Goal: Obtain resource: Download file/media

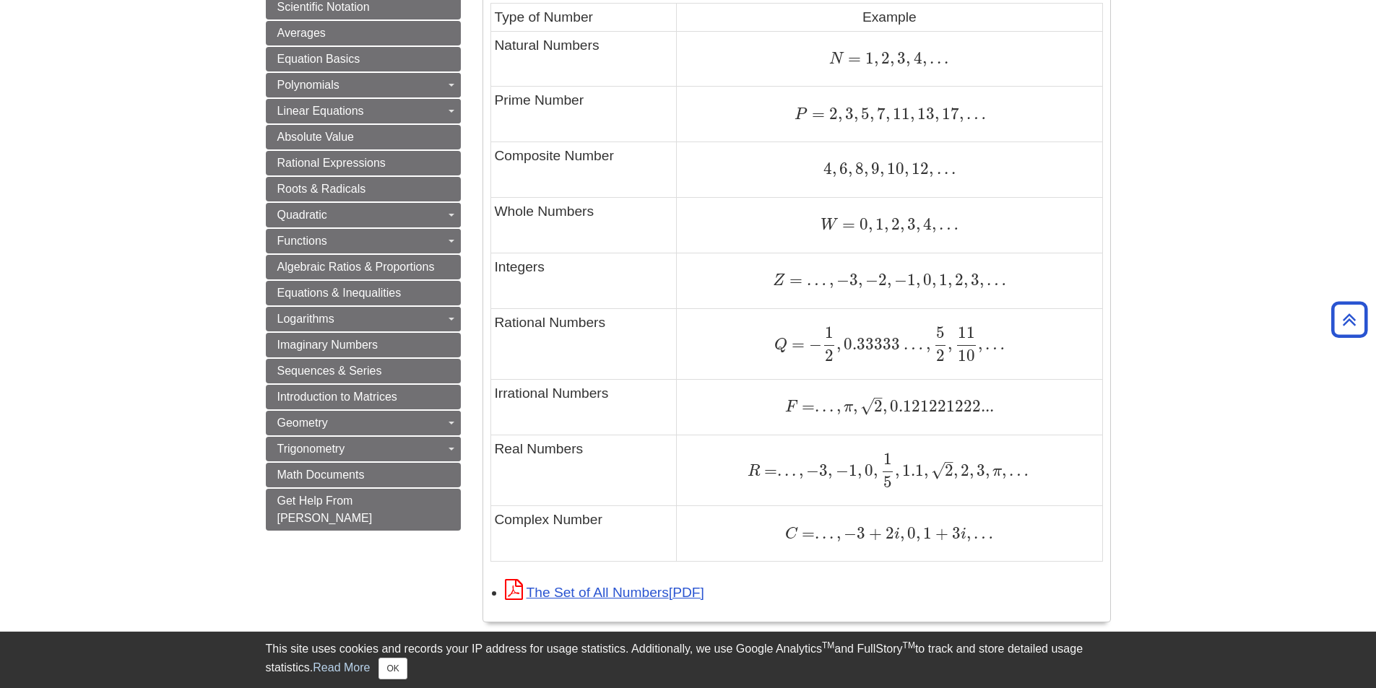
scroll to position [854, 0]
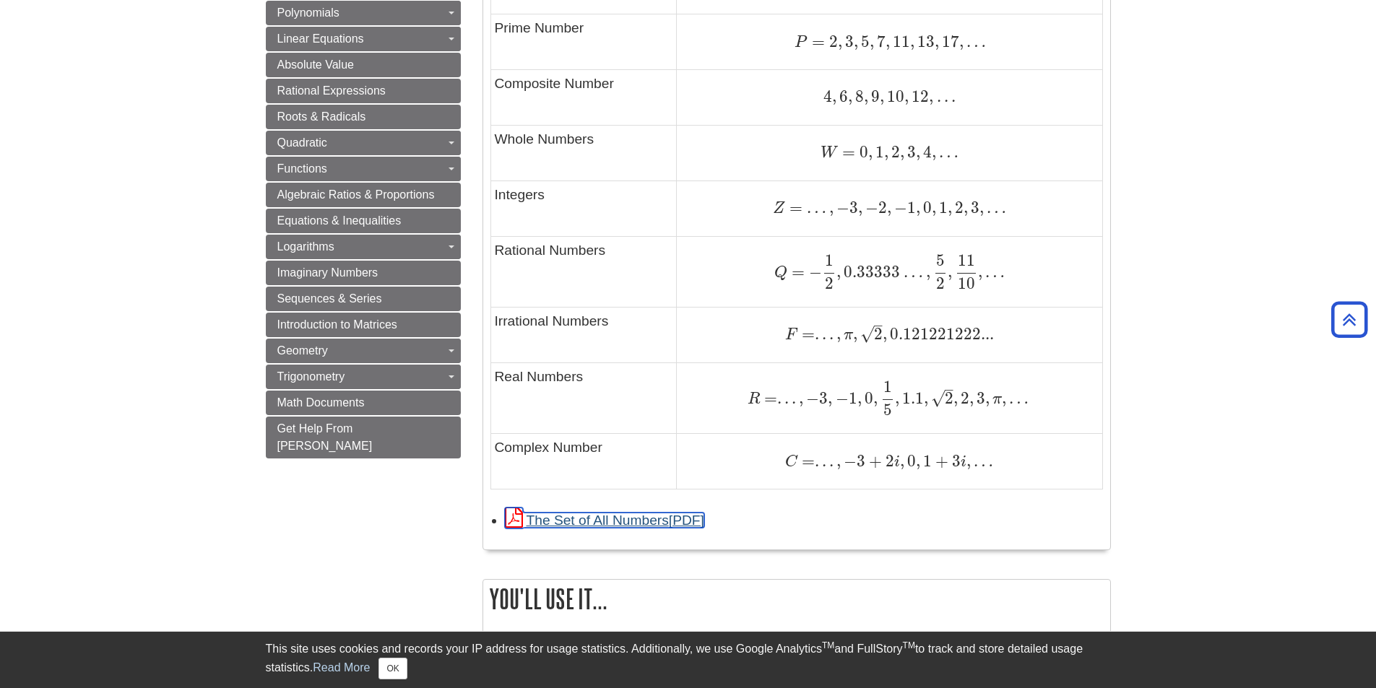
click at [623, 524] on link "The Set of All Numbers" at bounding box center [604, 520] width 199 height 15
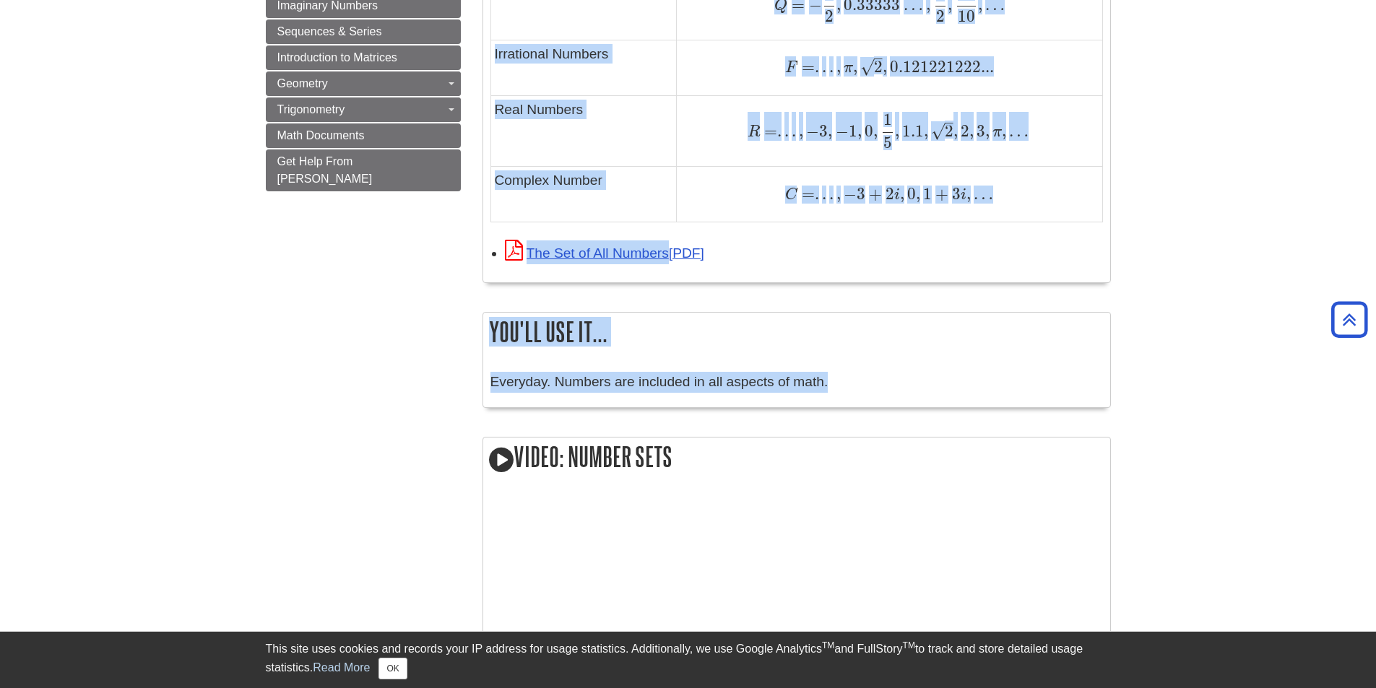
scroll to position [1131, 0]
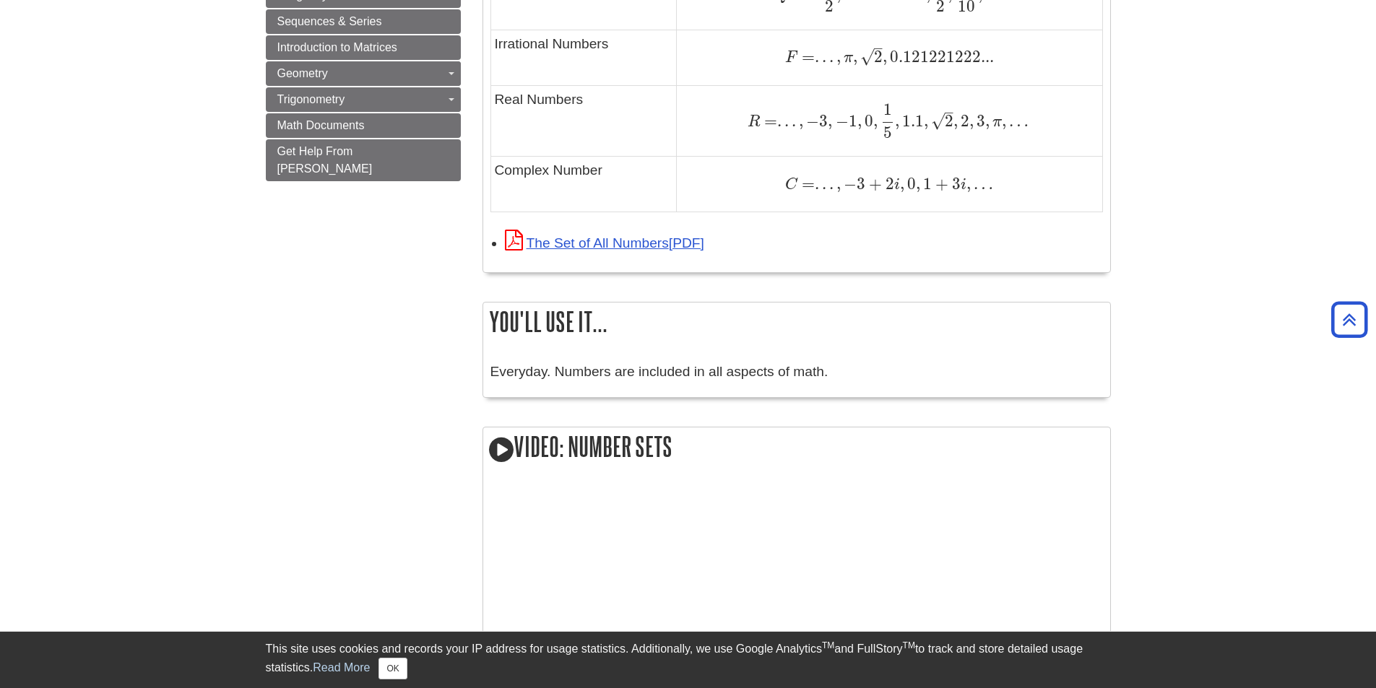
drag, startPoint x: 497, startPoint y: 37, endPoint x: 1099, endPoint y: 221, distance: 629.2
drag, startPoint x: 1287, startPoint y: 104, endPoint x: 622, endPoint y: 180, distance: 669.5
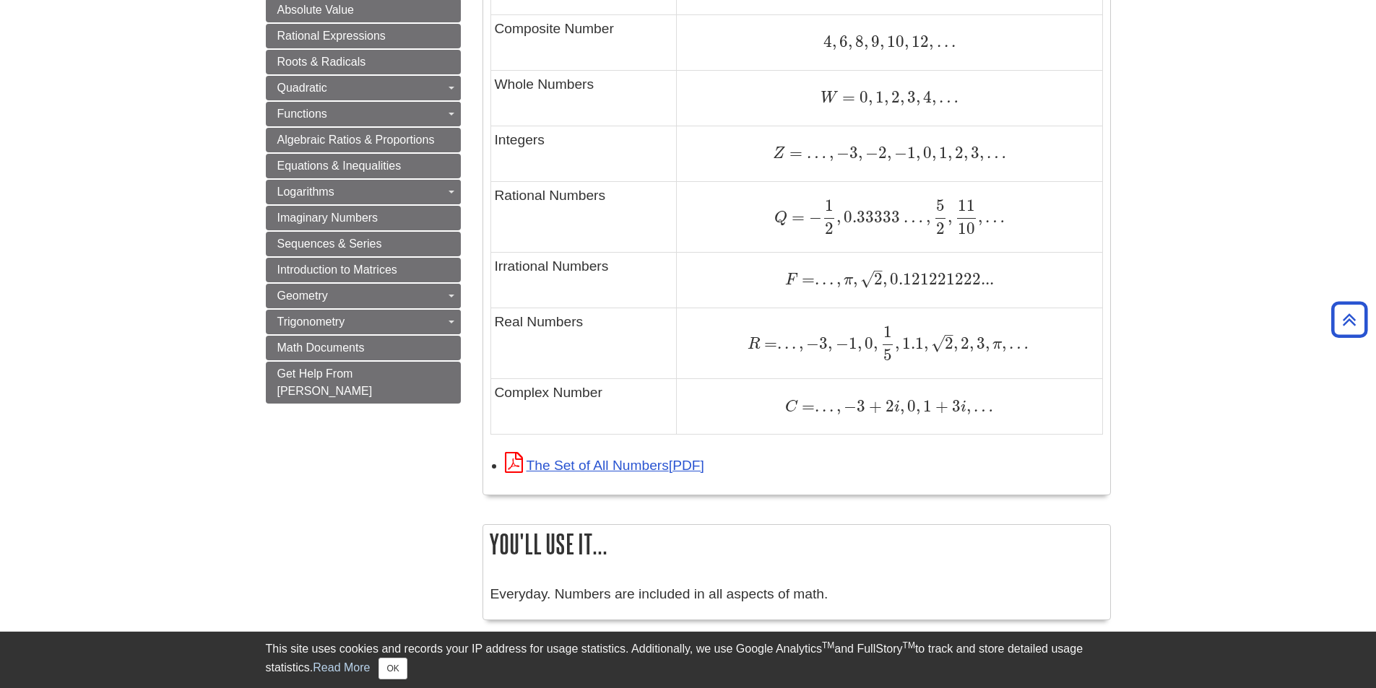
scroll to position [914, 0]
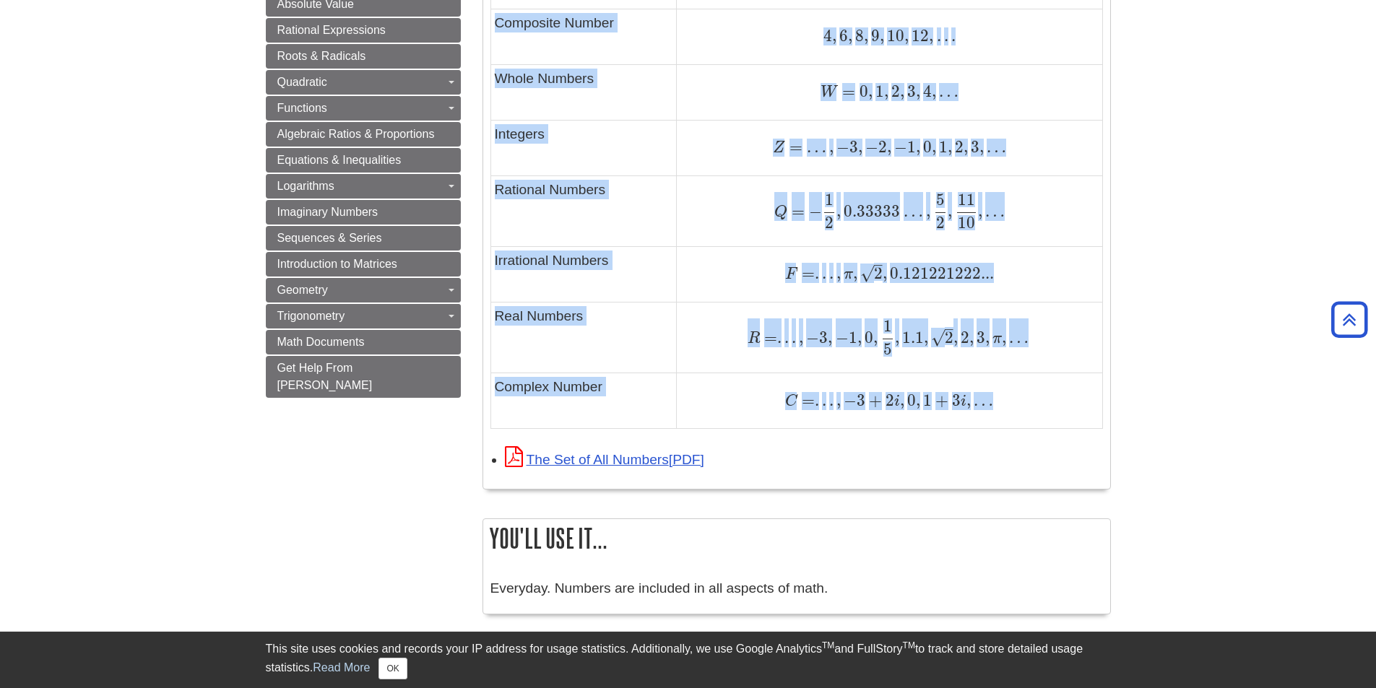
drag, startPoint x: 488, startPoint y: 328, endPoint x: 1088, endPoint y: 428, distance: 608.4
click at [1088, 428] on div "What does it look like? A general example to help you recognize patterns and sp…" at bounding box center [796, 118] width 628 height 742
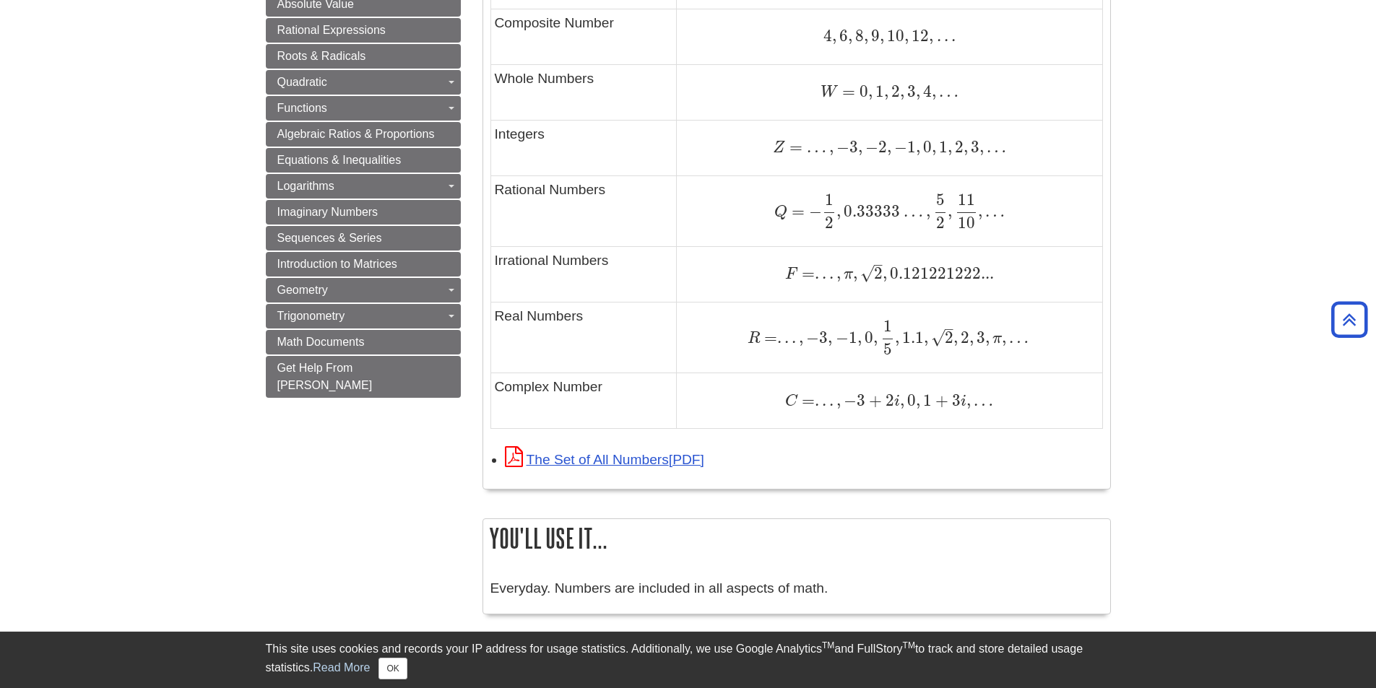
click at [620, 467] on span "The Set of All Numbers" at bounding box center [604, 459] width 199 height 15
click at [628, 455] on link "The Set of All Numbers" at bounding box center [604, 459] width 199 height 15
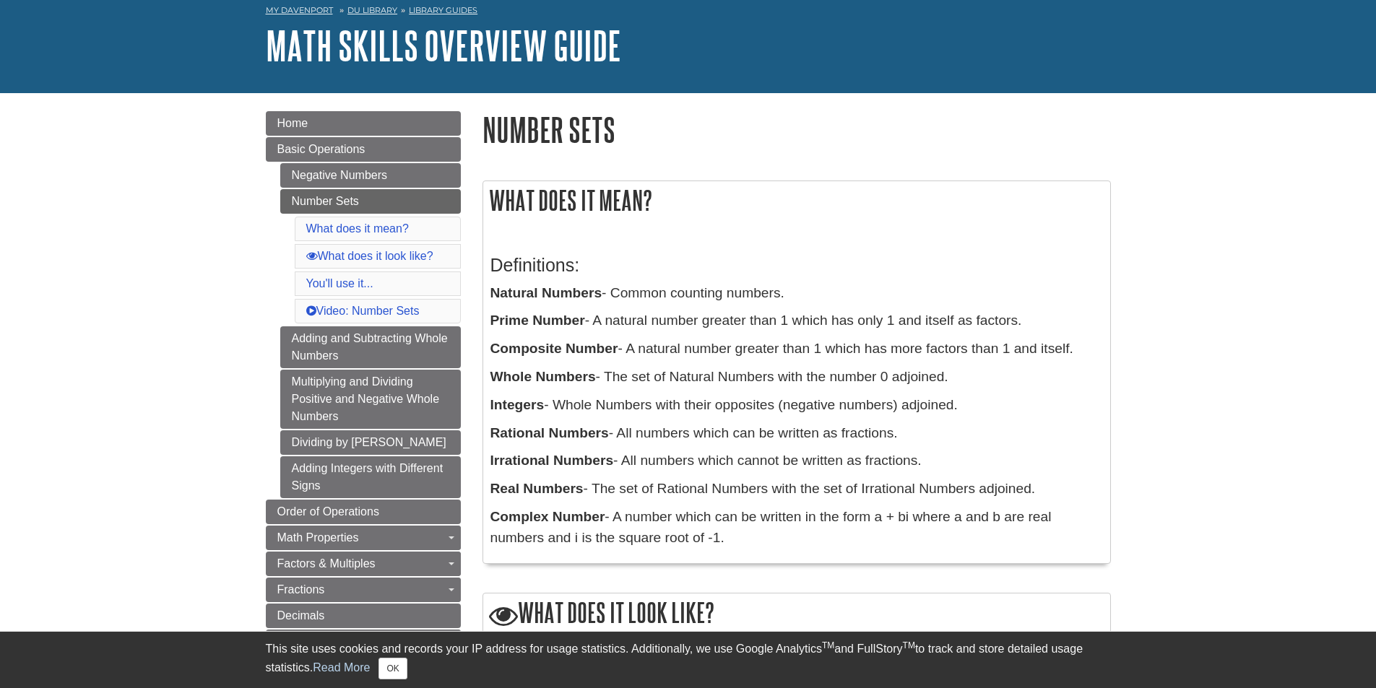
scroll to position [0, 0]
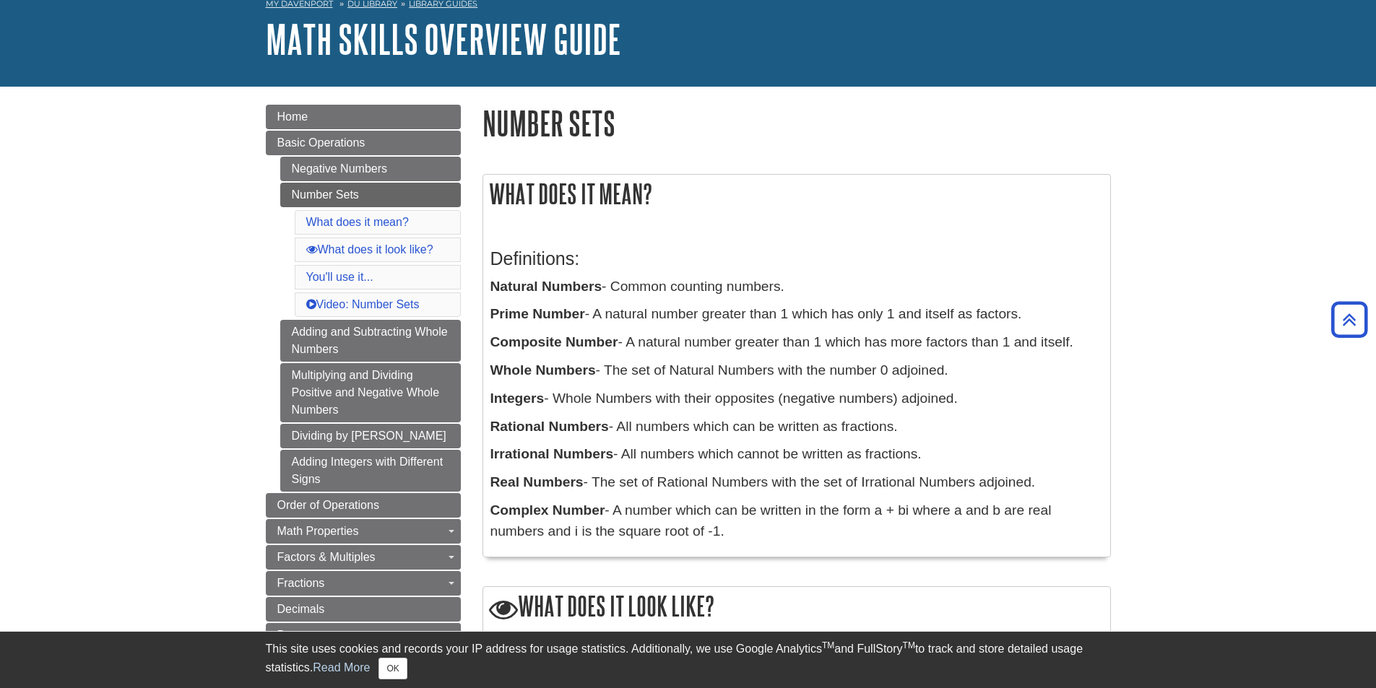
scroll to position [72, 0]
